Goal: Task Accomplishment & Management: Complete application form

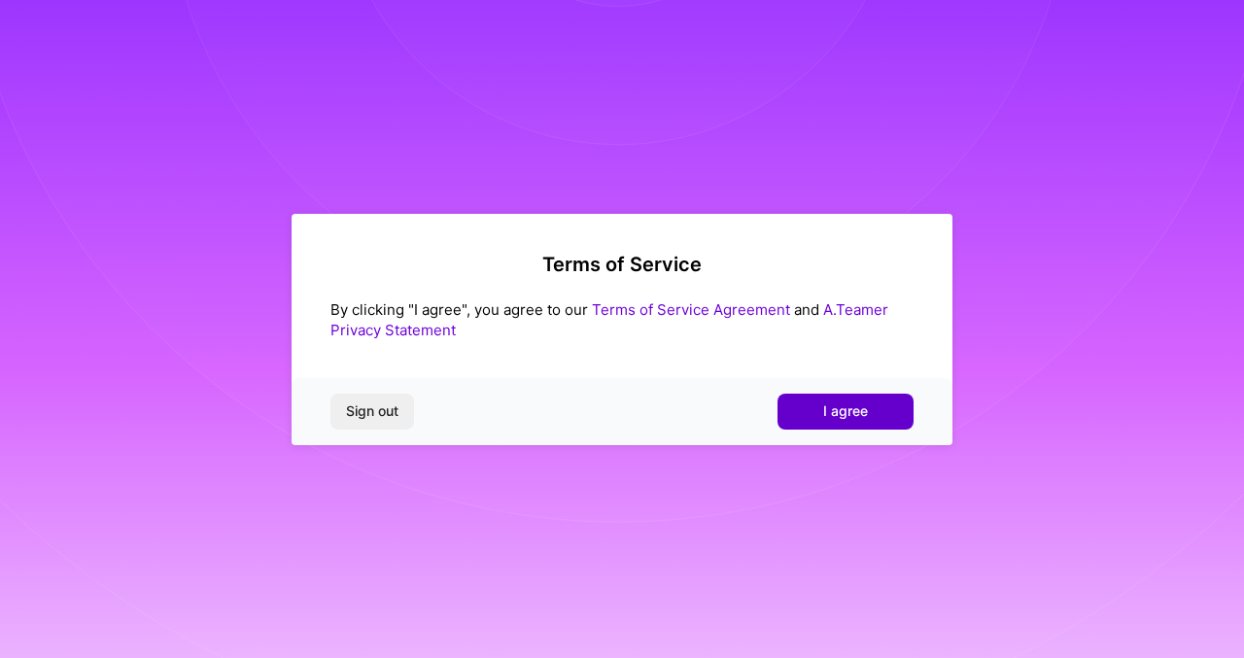
click at [838, 421] on button "I agree" at bounding box center [846, 411] width 136 height 35
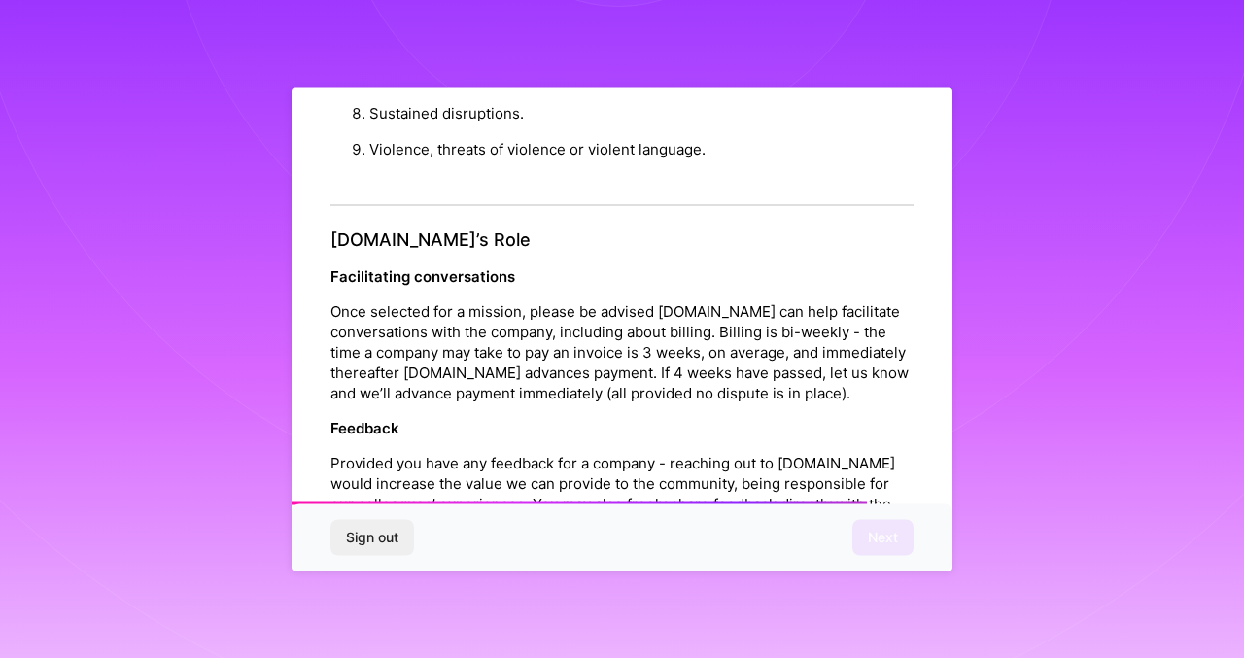
scroll to position [2191, 0]
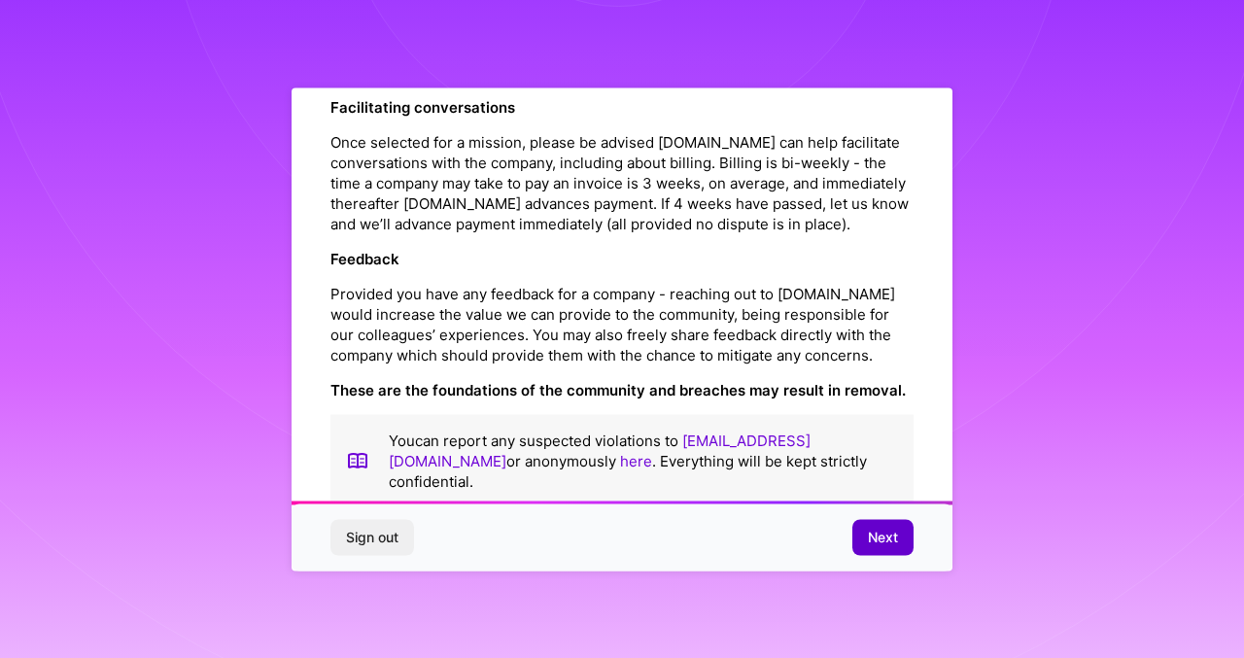
click at [882, 537] on span "Next" at bounding box center [883, 537] width 30 height 19
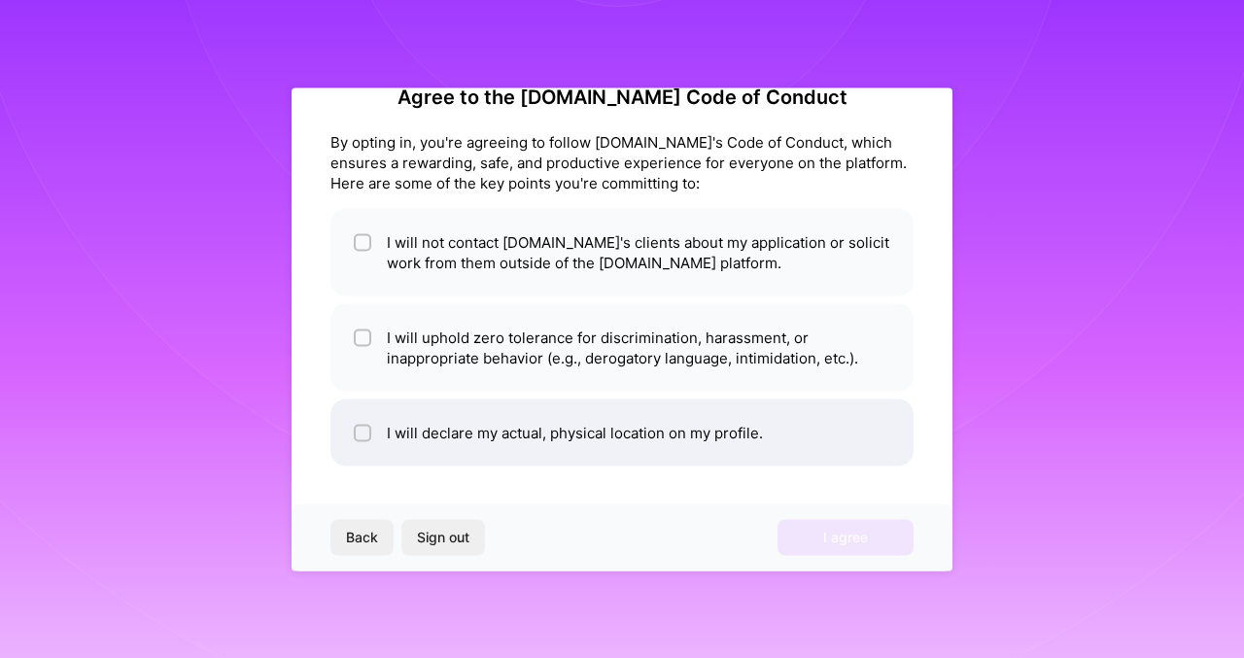
scroll to position [0, 0]
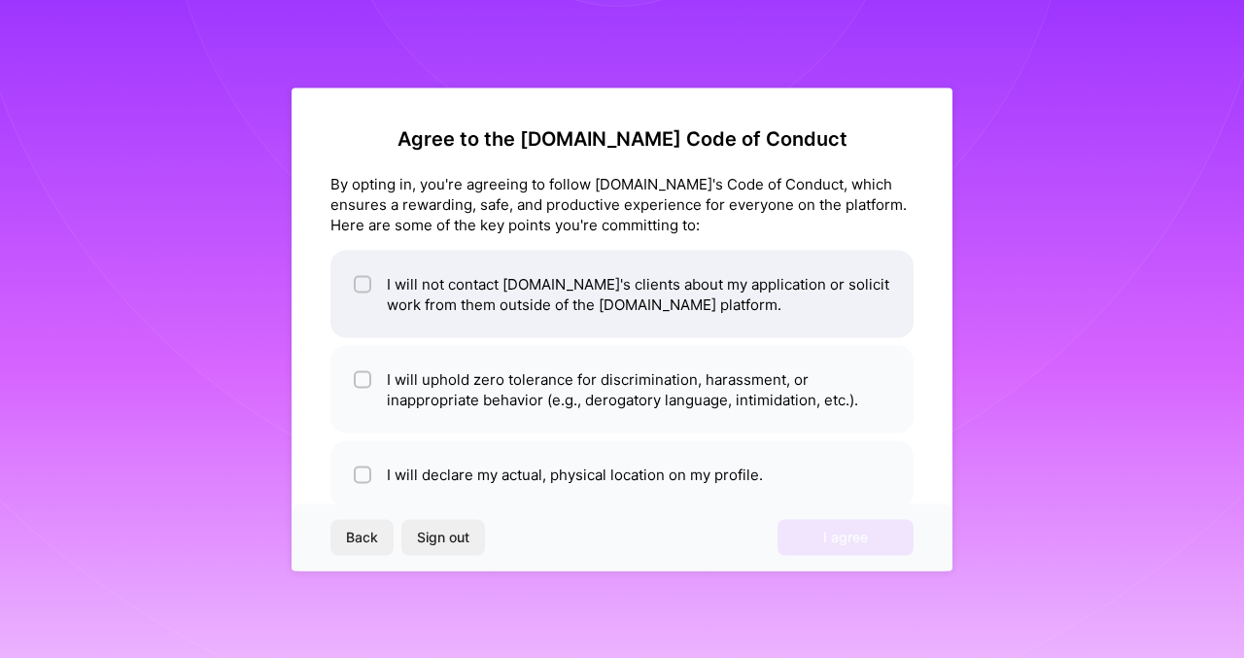
click at [739, 310] on li "I will not contact [DOMAIN_NAME]'s clients about my application or solicit work…" at bounding box center [622, 294] width 583 height 88
checkbox input "true"
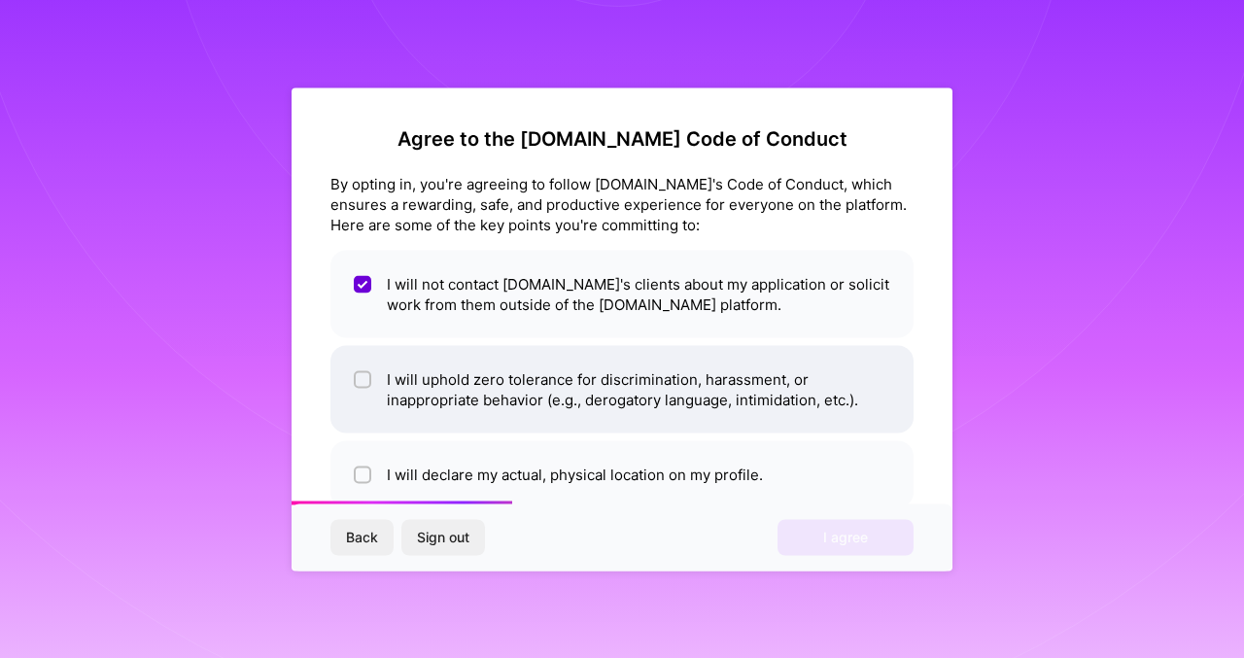
click at [736, 367] on li "I will uphold zero tolerance for discrimination, harassment, or inappropriate b…" at bounding box center [622, 389] width 583 height 88
checkbox input "true"
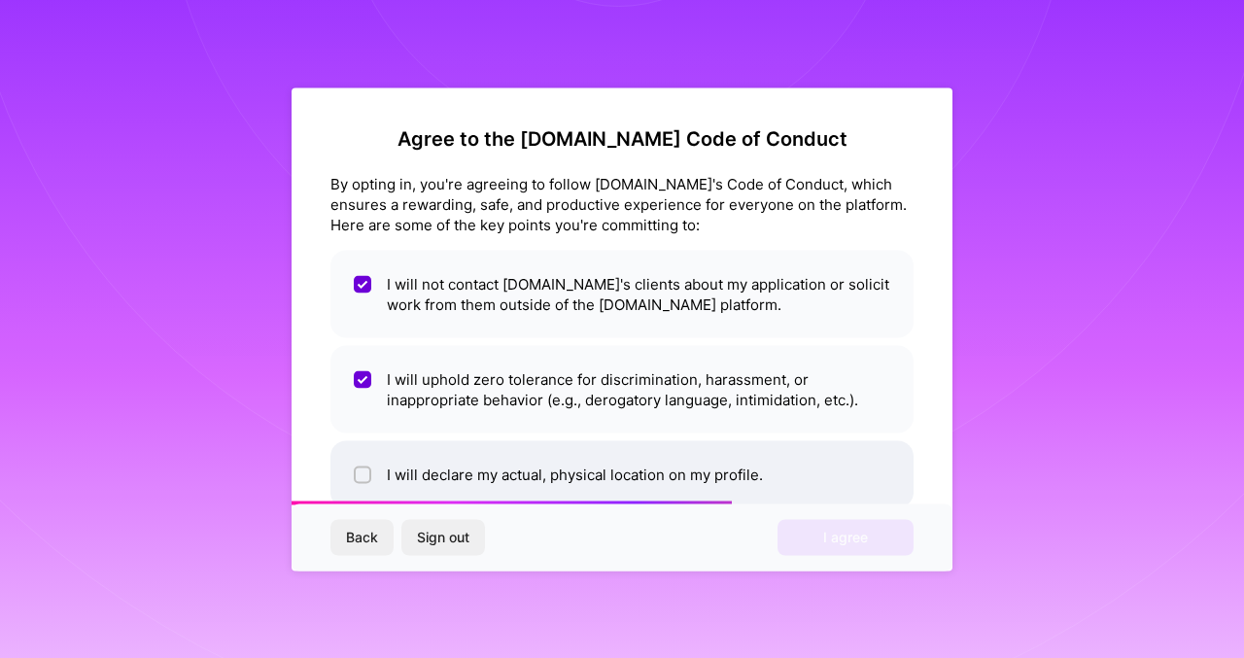
click at [737, 443] on li "I will declare my actual, physical location on my profile." at bounding box center [622, 473] width 583 height 67
checkbox input "true"
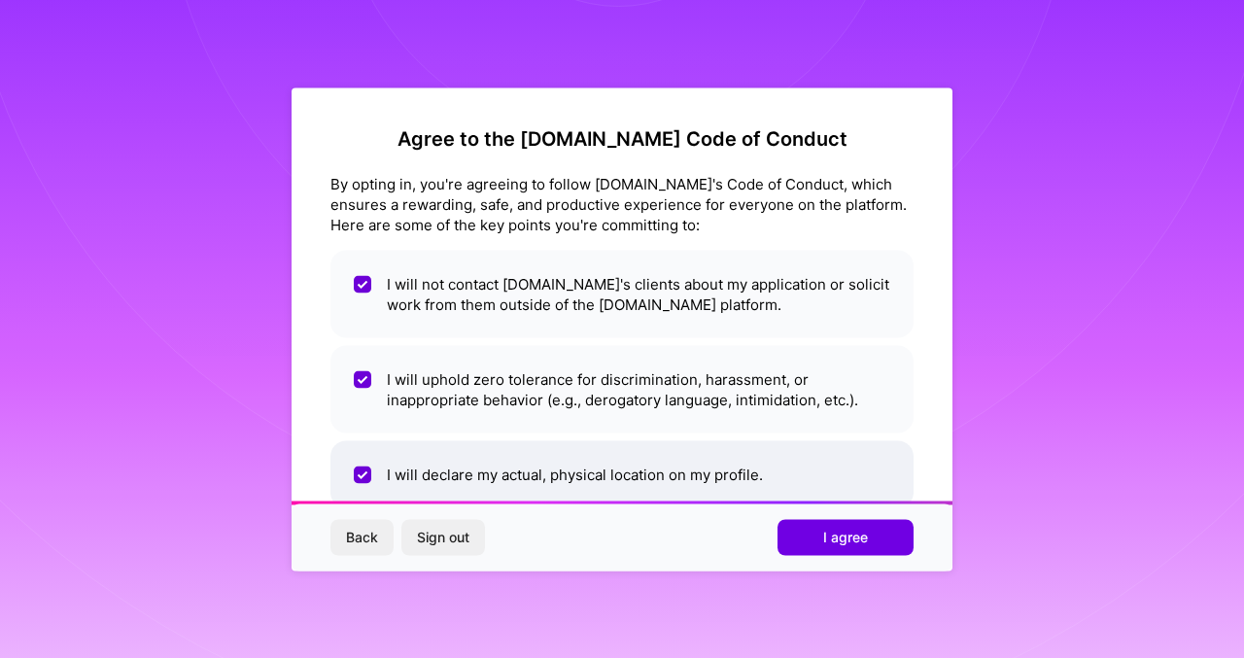
scroll to position [42, 0]
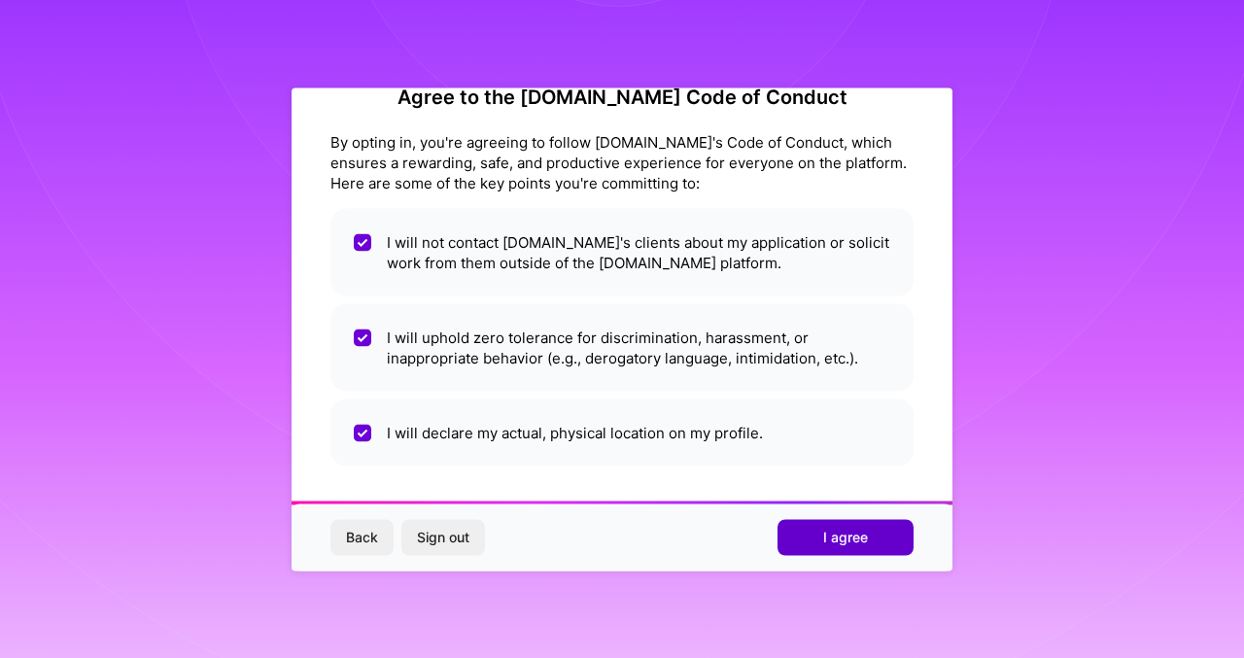
click at [812, 537] on button "I agree" at bounding box center [846, 537] width 136 height 35
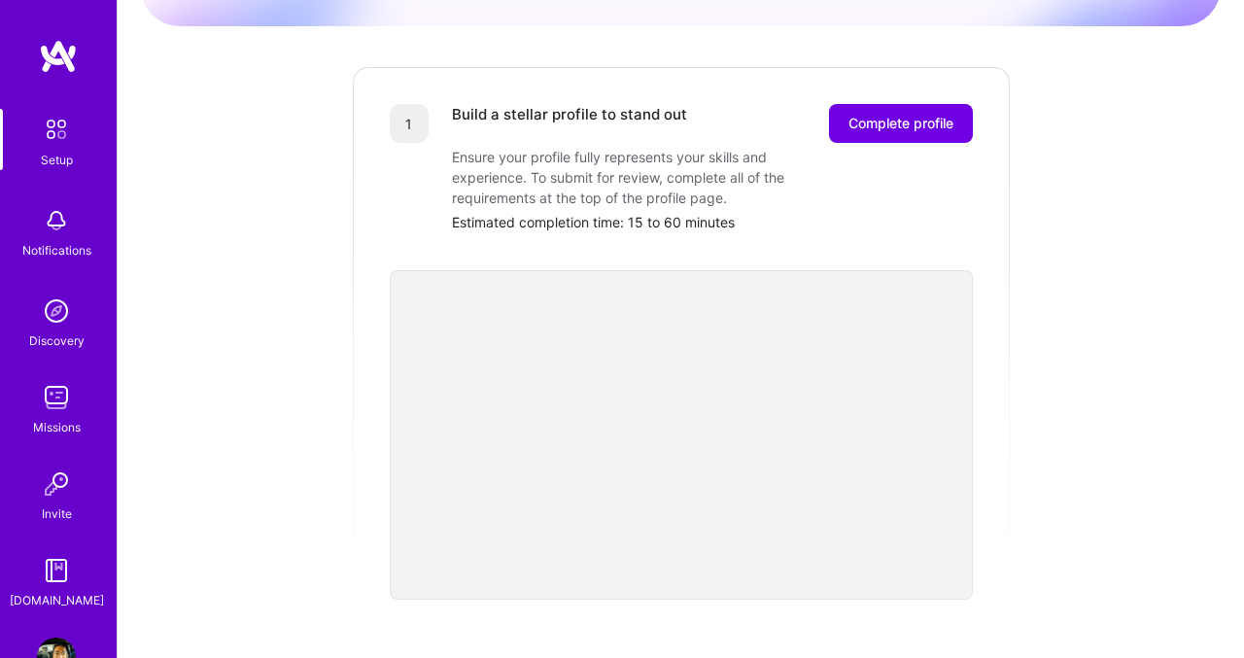
scroll to position [221, 0]
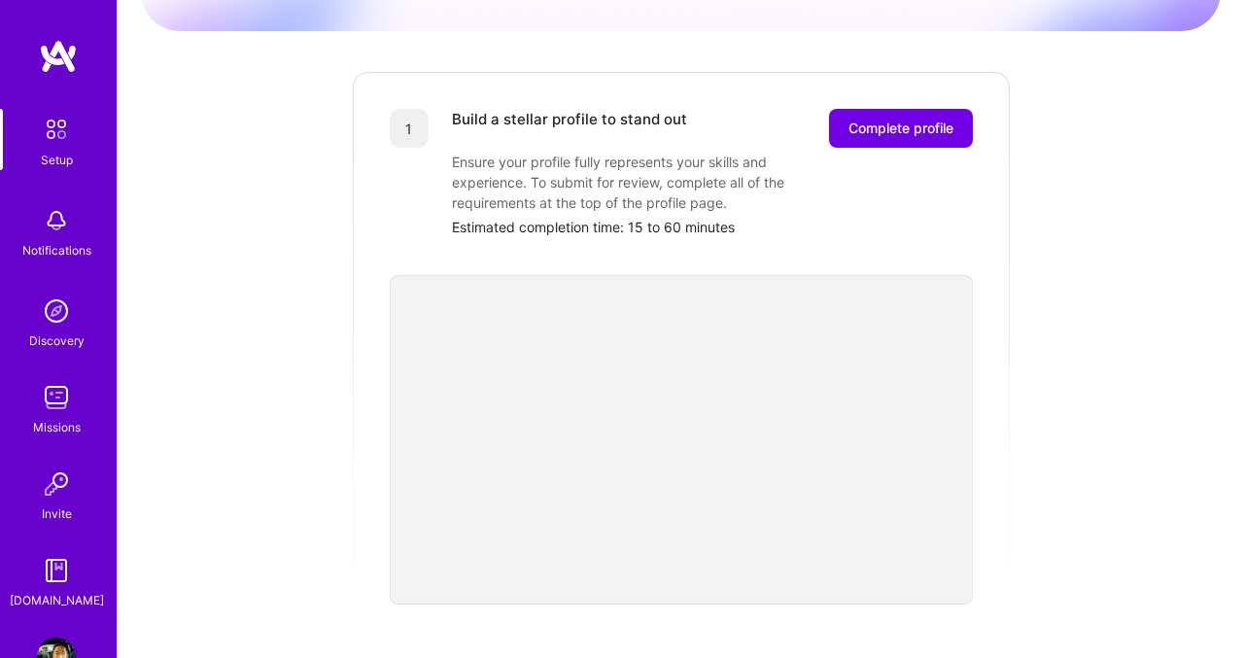
click at [49, 327] on img at bounding box center [56, 311] width 39 height 39
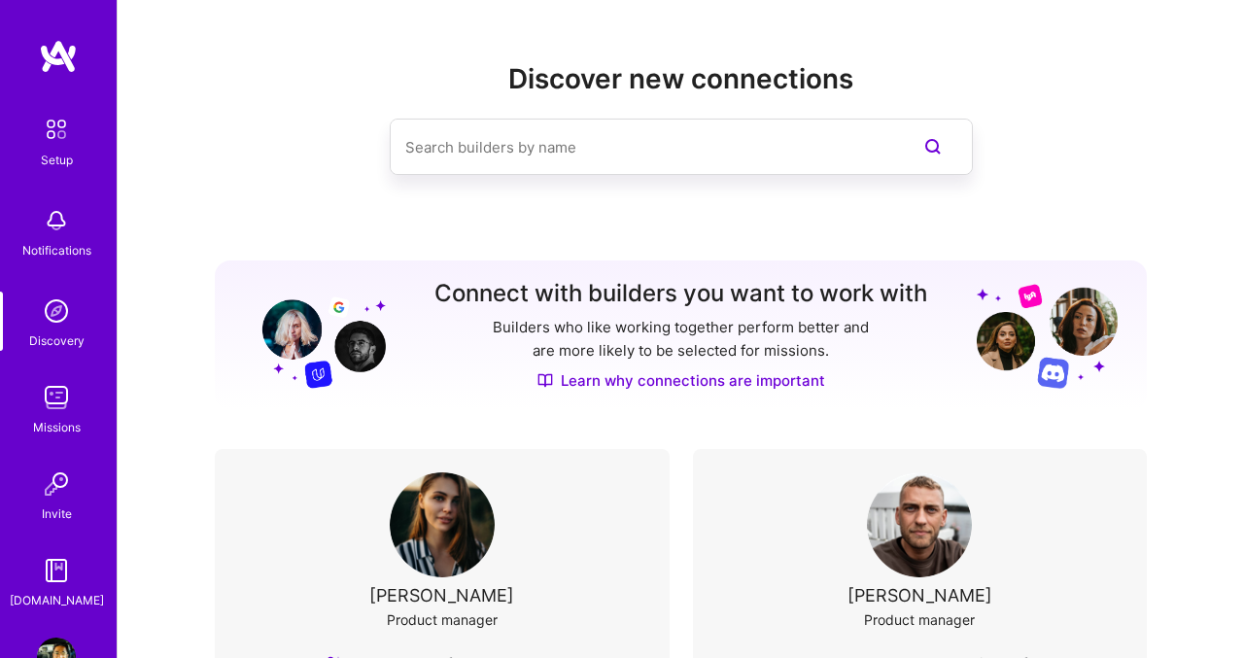
click at [54, 403] on img at bounding box center [56, 397] width 39 height 39
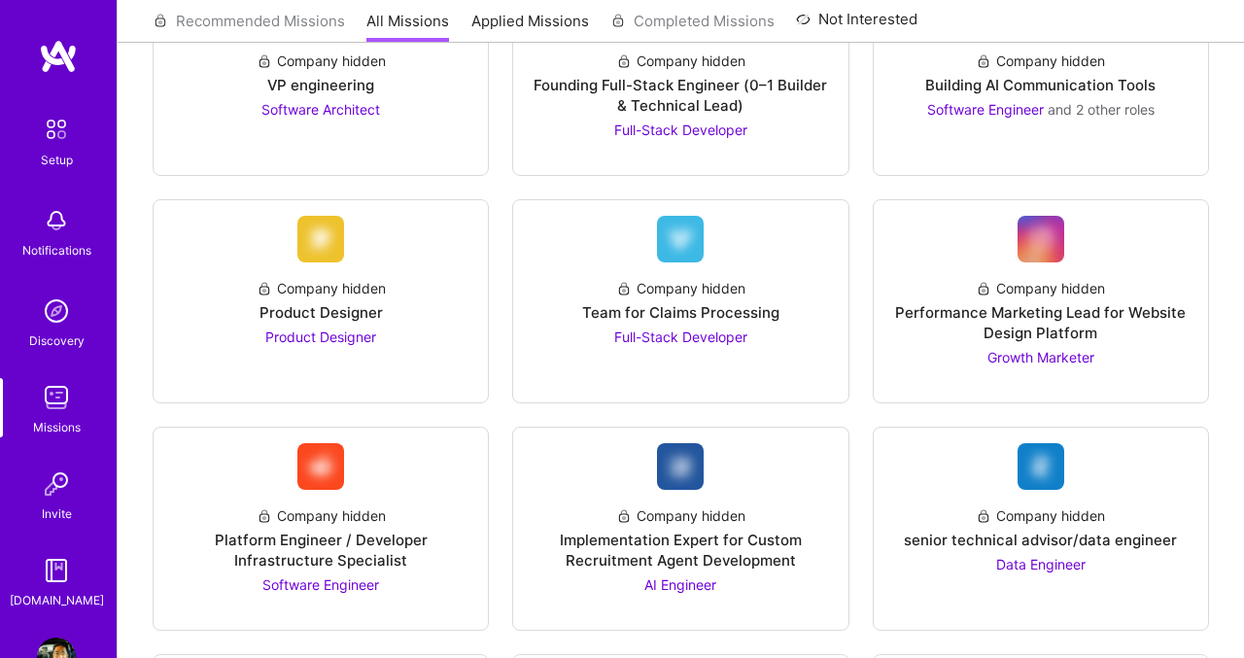
scroll to position [1064, 0]
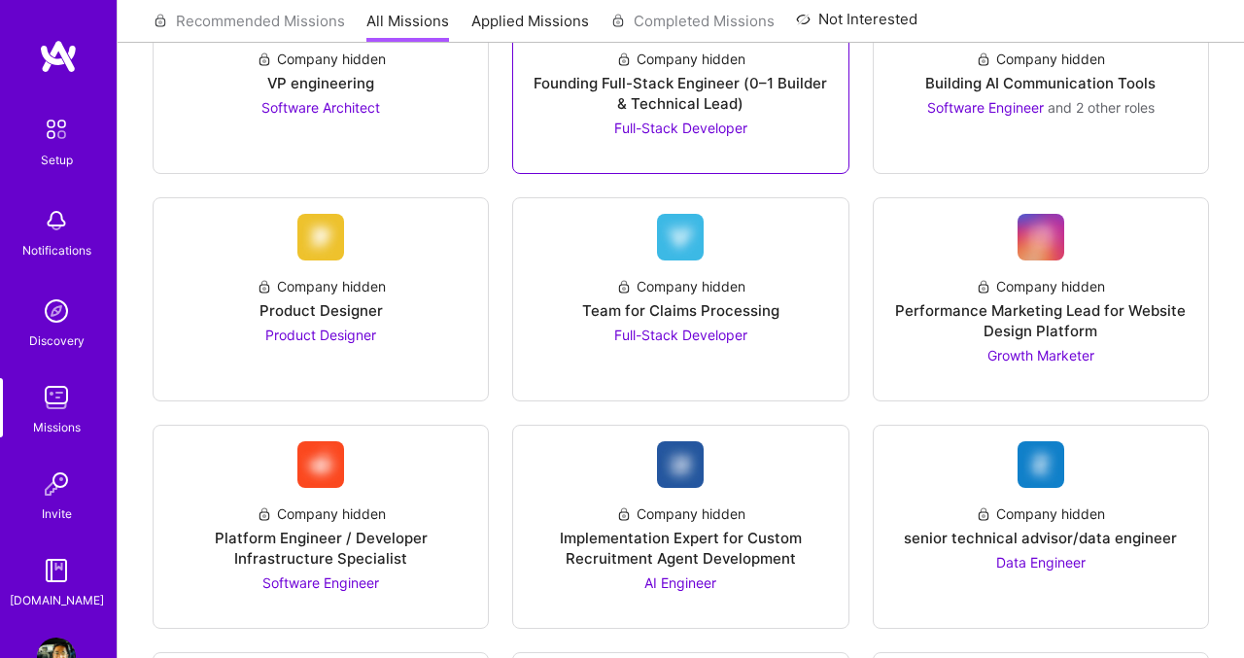
click at [590, 107] on div "Founding Full-Stack Engineer (0–1 Builder & Technical Lead)" at bounding box center [680, 93] width 303 height 41
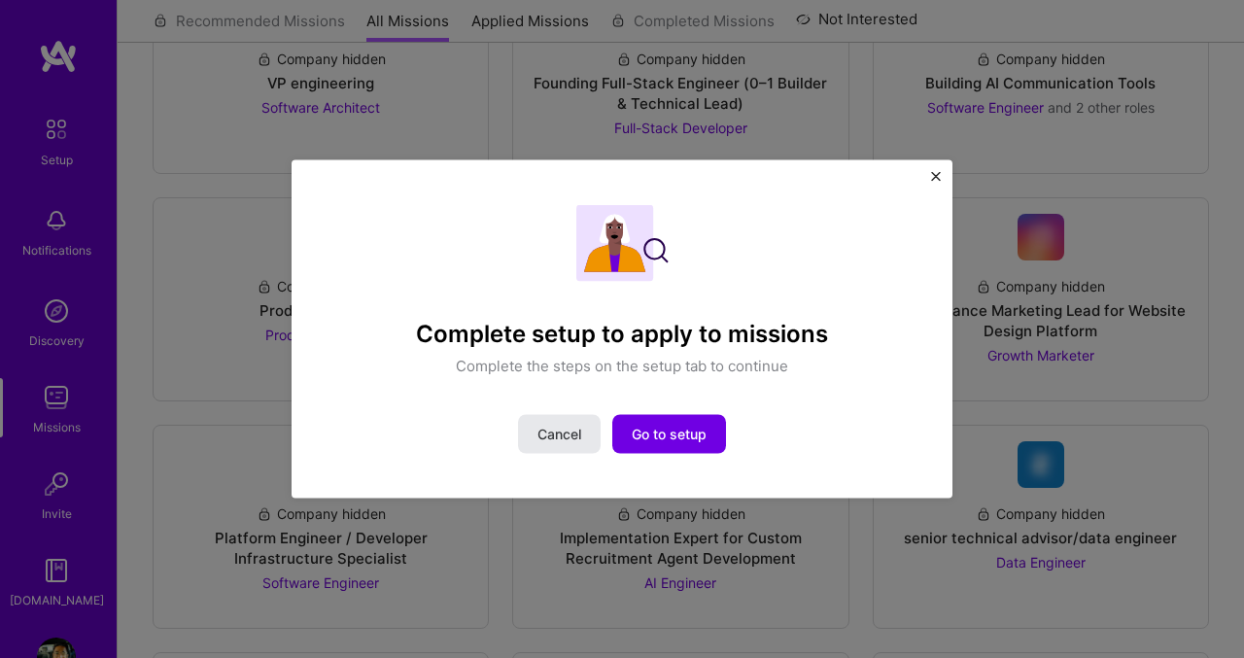
click at [539, 435] on span "Cancel" at bounding box center [560, 434] width 44 height 19
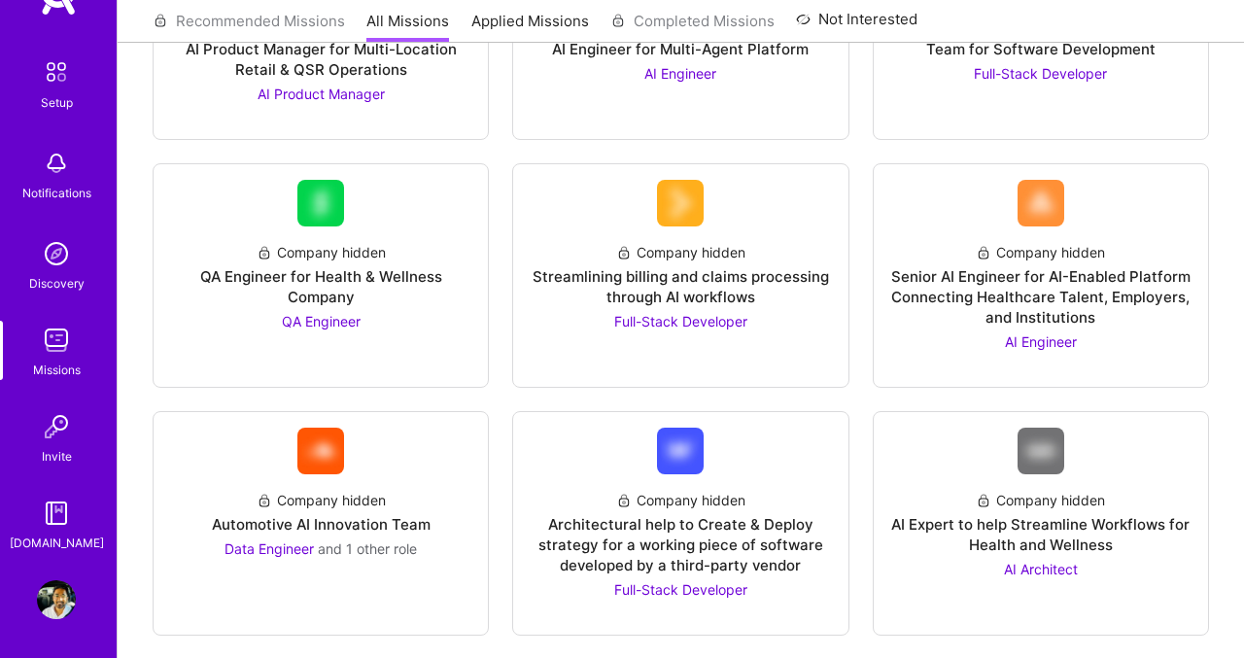
scroll to position [0, 0]
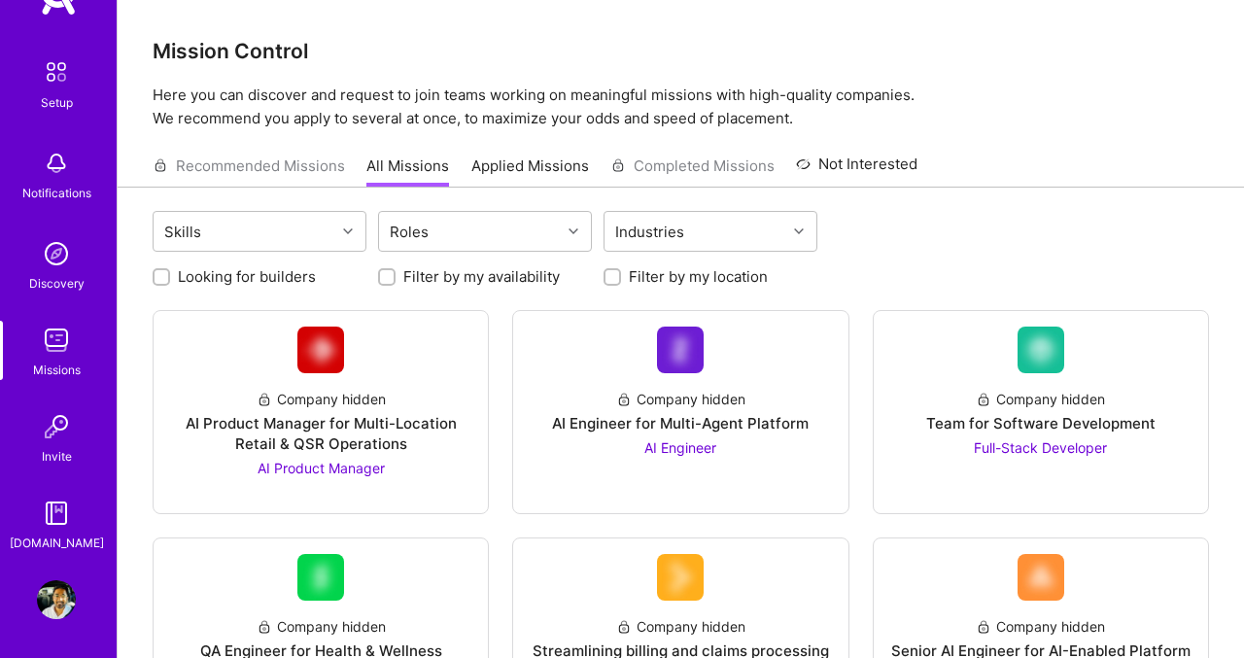
click at [503, 168] on link "Applied Missions" at bounding box center [531, 172] width 118 height 32
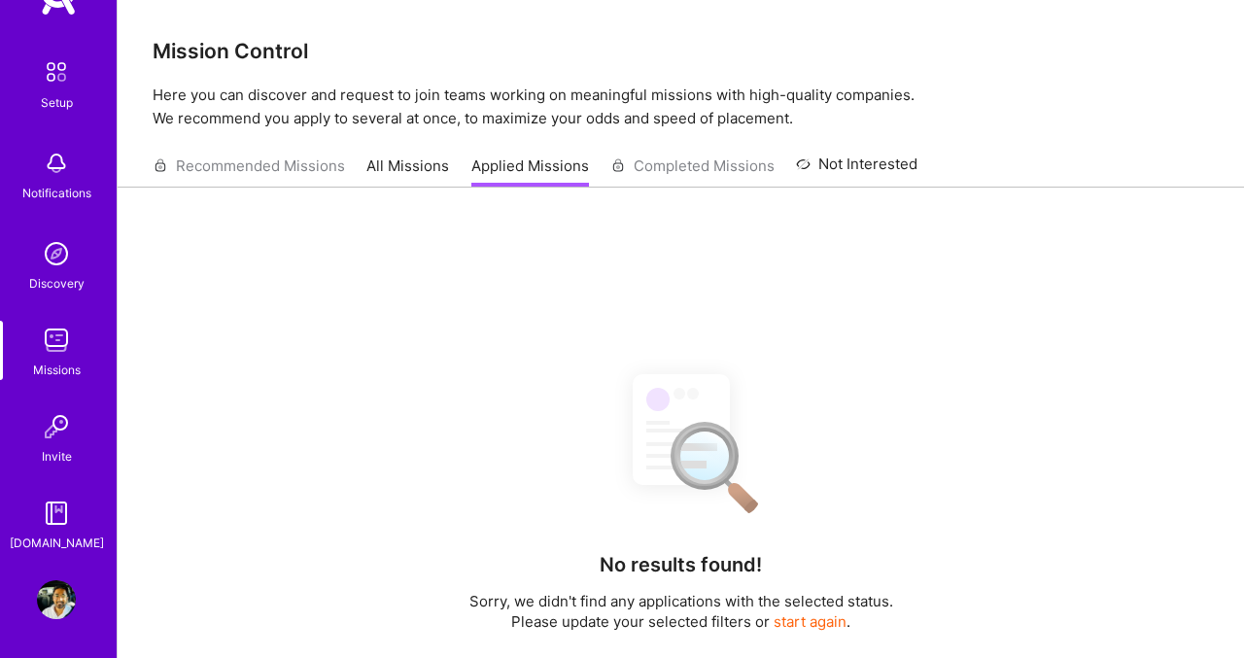
click at [281, 156] on div "Recommended Missions All Missions Applied Missions Completed Missions Not Inter…" at bounding box center [535, 166] width 765 height 42
click at [281, 170] on div "Recommended Missions All Missions Applied Missions Completed Missions Not Inter…" at bounding box center [535, 166] width 765 height 42
click at [435, 169] on link "All Missions" at bounding box center [408, 172] width 83 height 32
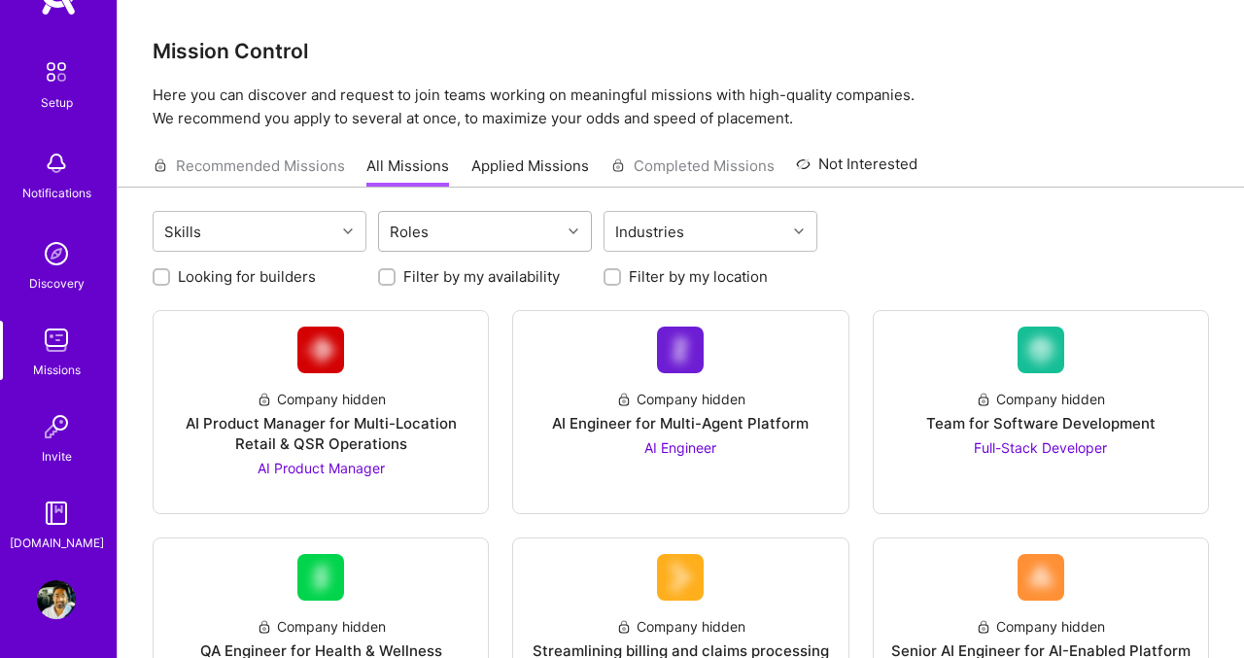
click at [450, 228] on div "Roles" at bounding box center [470, 231] width 182 height 39
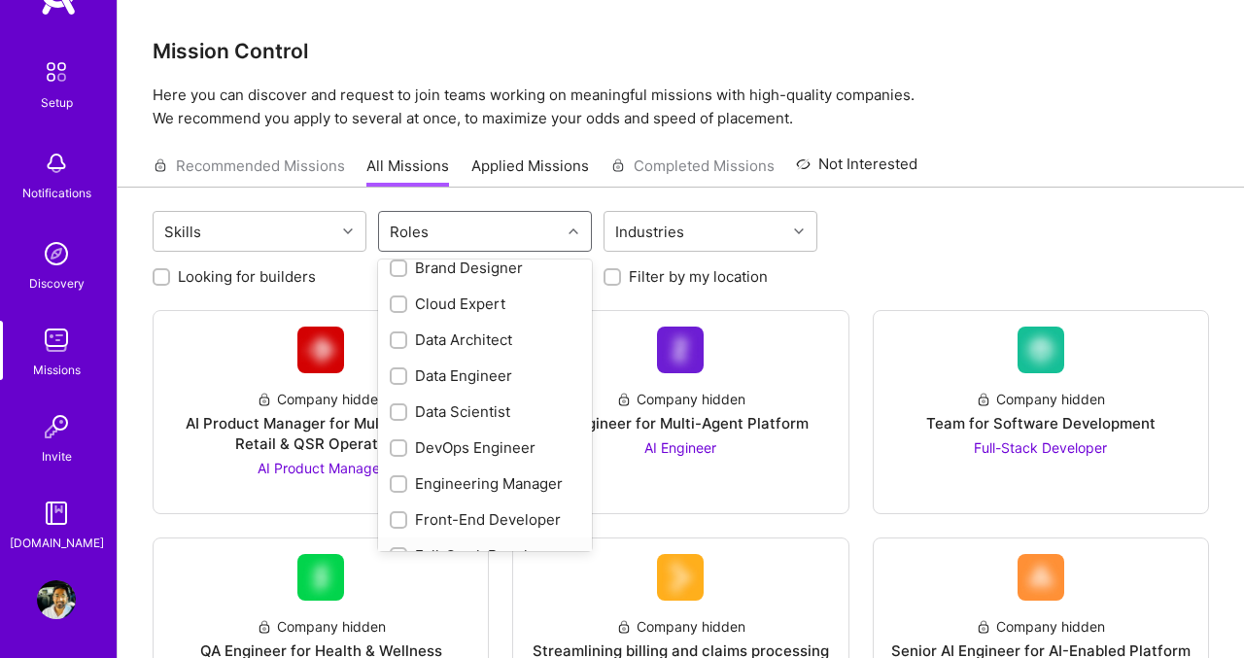
scroll to position [190, 0]
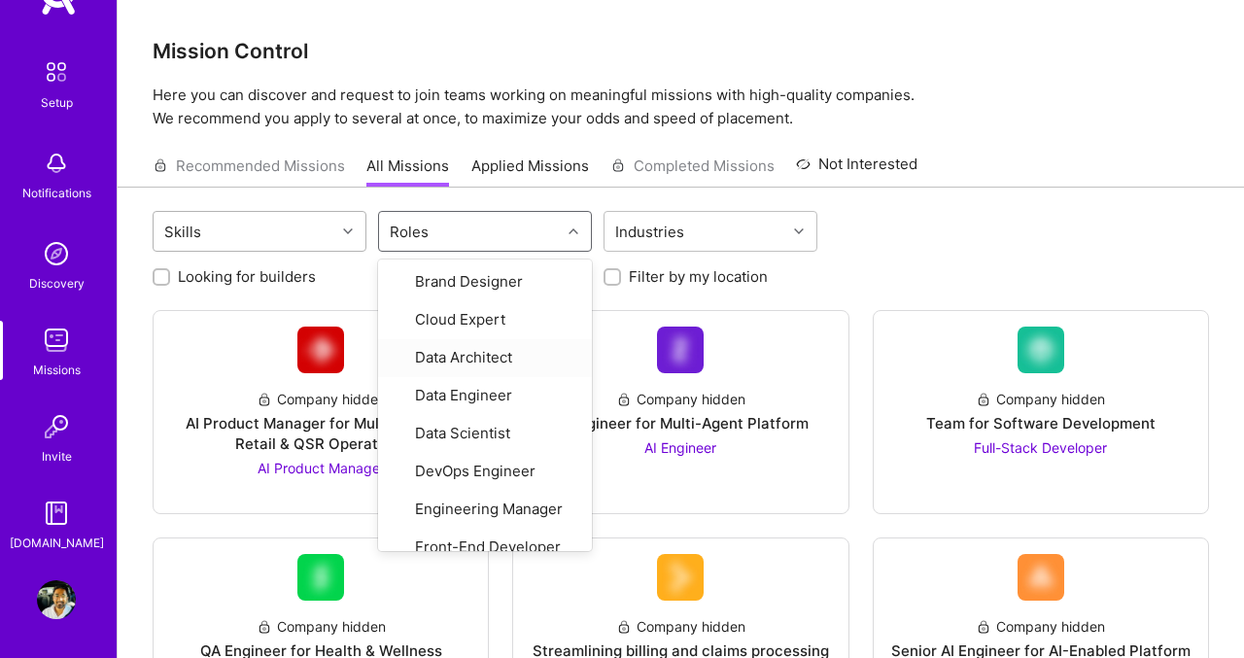
click at [230, 224] on div "Skills" at bounding box center [245, 231] width 182 height 39
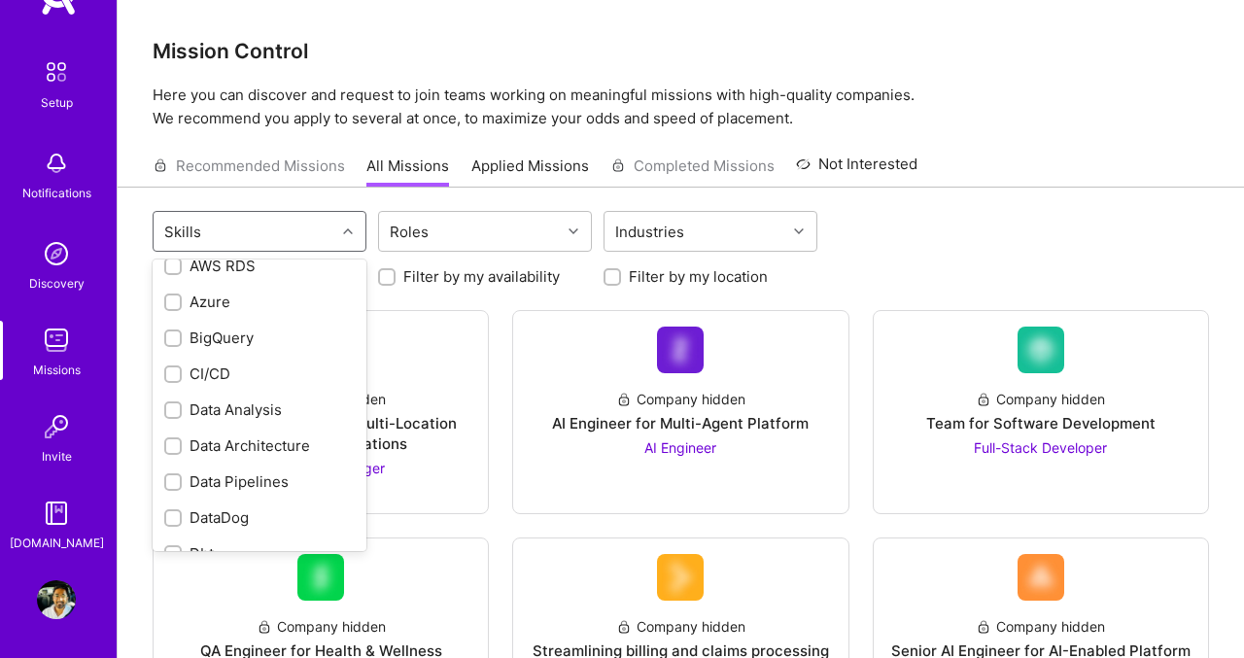
scroll to position [420, 0]
click at [263, 396] on div "Data Analysis" at bounding box center [259, 406] width 191 height 20
checkbox input "true"
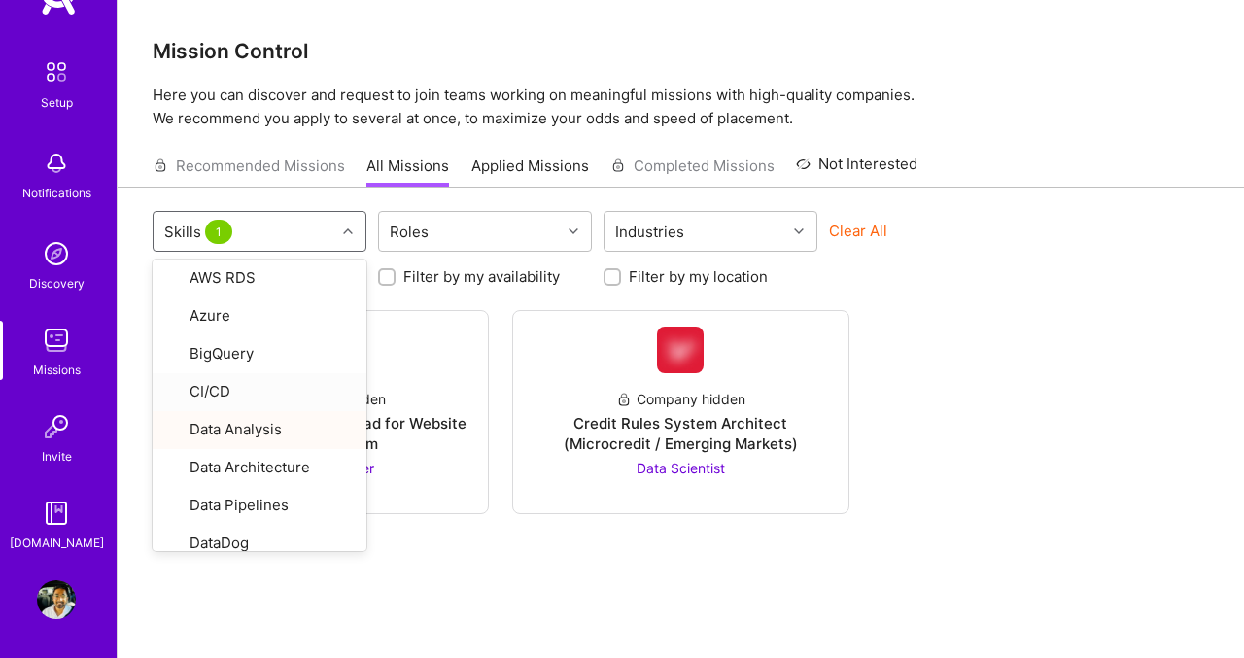
click at [522, 536] on div "option Data Analysis, selected. option CI/CD focused, 14 of 76. 76 results avai…" at bounding box center [681, 451] width 1127 height 527
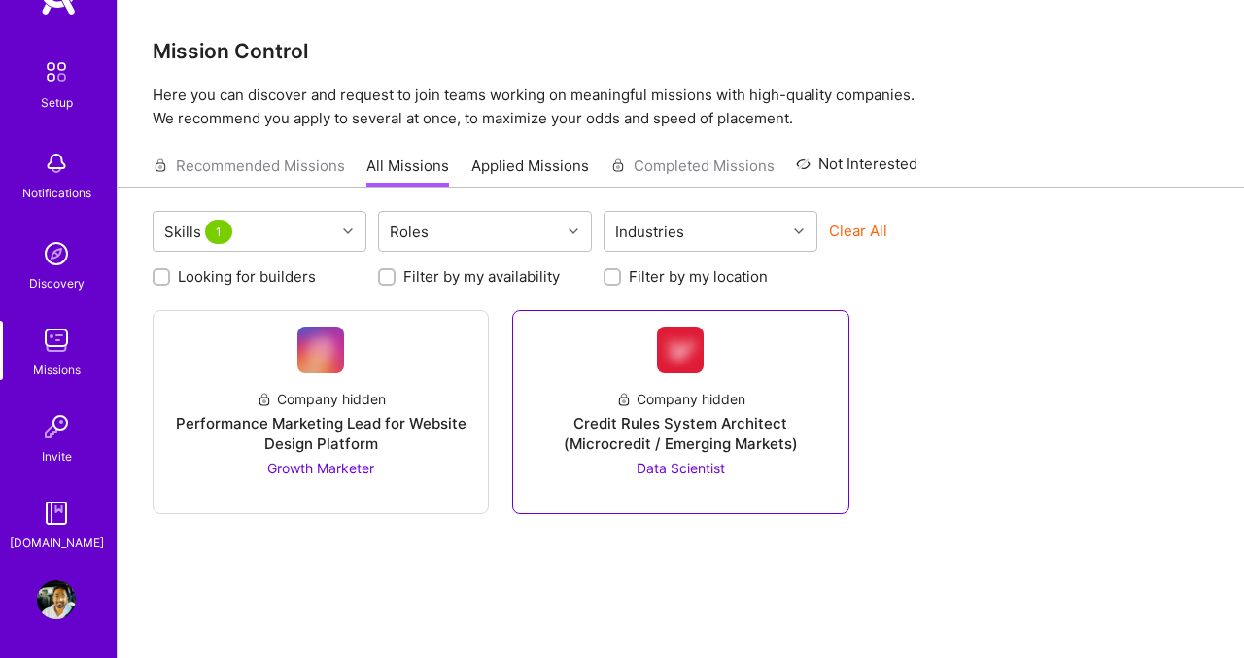
click at [573, 429] on div "Credit Rules System Architect (Microcredit / Emerging Markets)" at bounding box center [680, 433] width 303 height 41
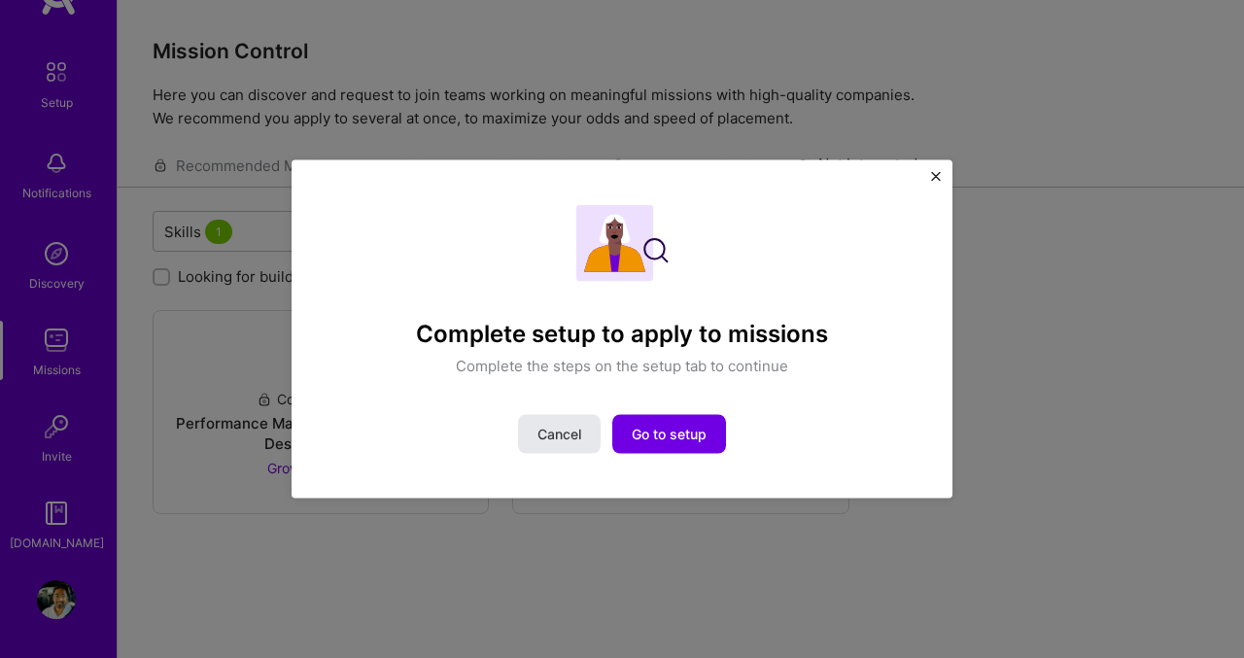
click at [581, 434] on button "Cancel" at bounding box center [559, 434] width 83 height 39
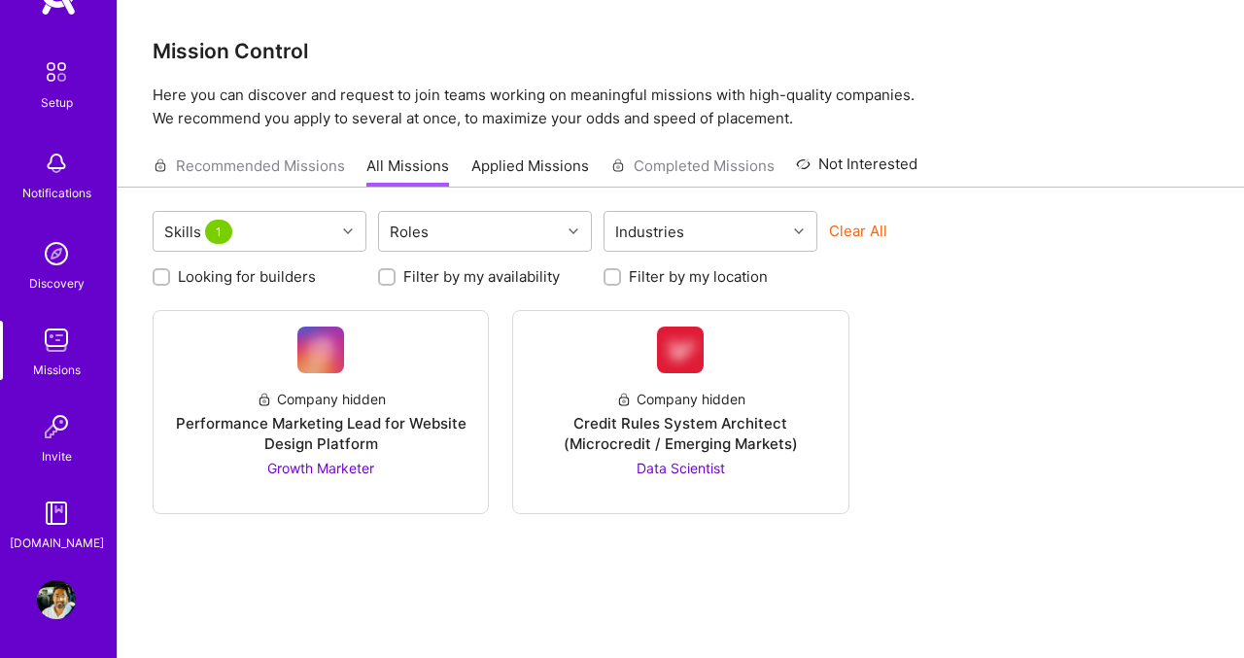
click at [62, 597] on img at bounding box center [56, 599] width 39 height 39
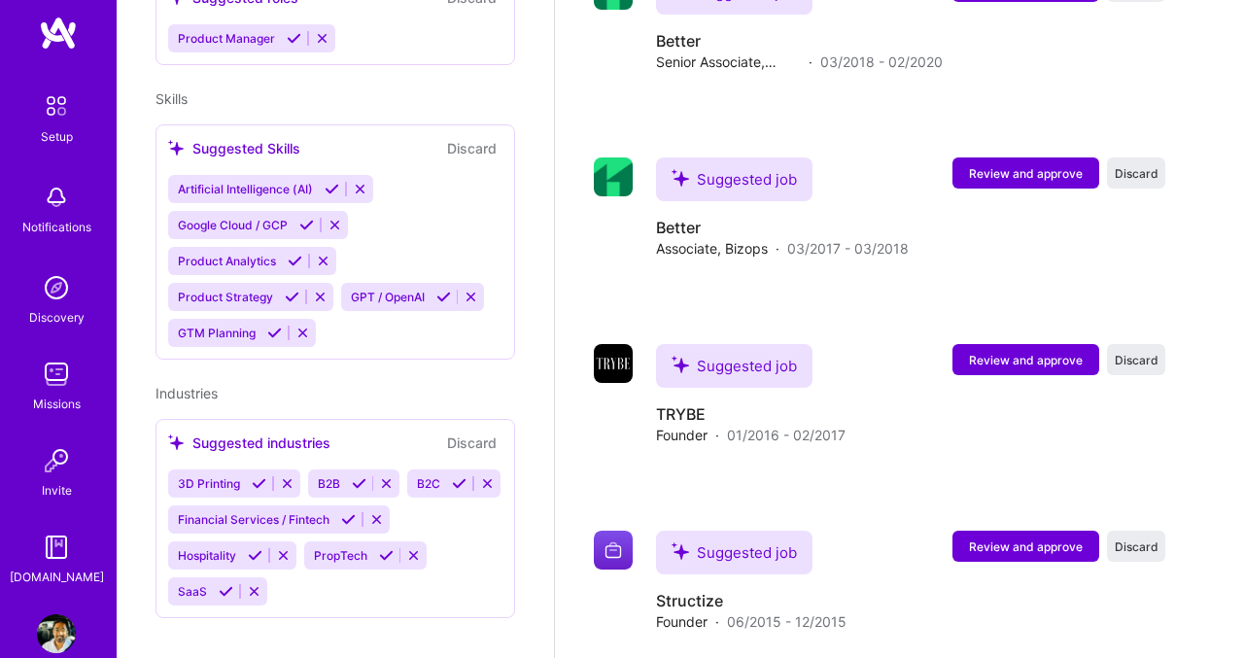
scroll to position [18, 0]
